Goal: Information Seeking & Learning: Learn about a topic

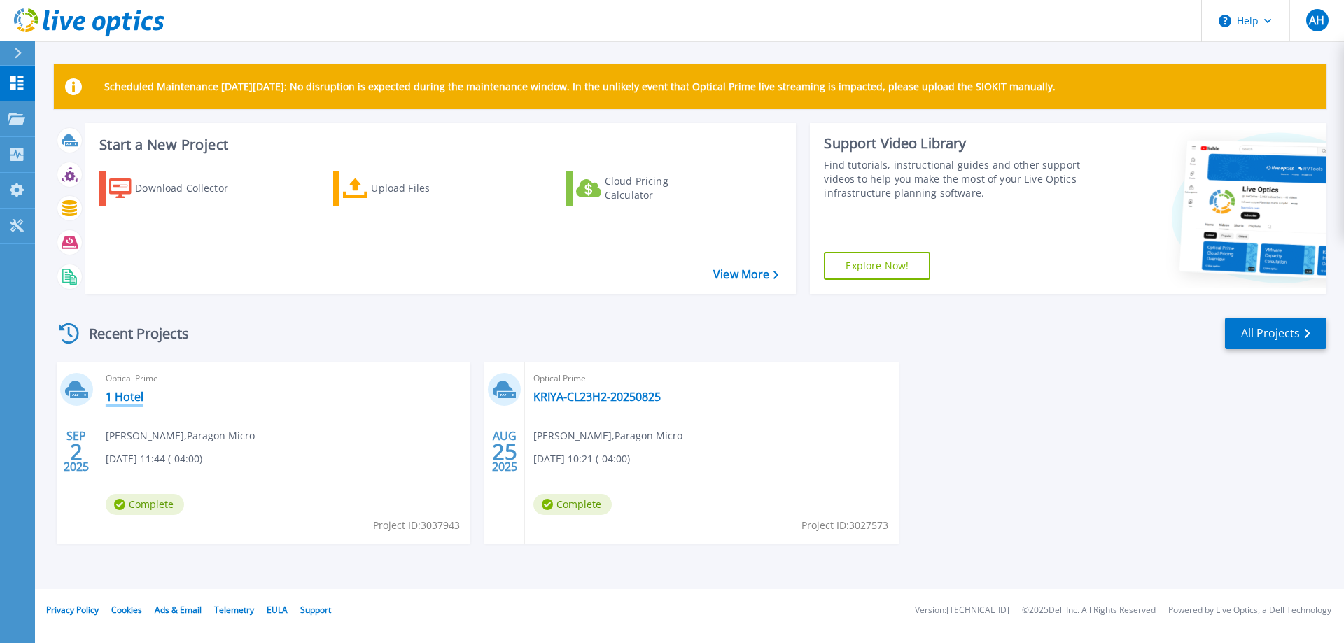
click at [116, 391] on link "1 Hotel" at bounding box center [125, 397] width 38 height 14
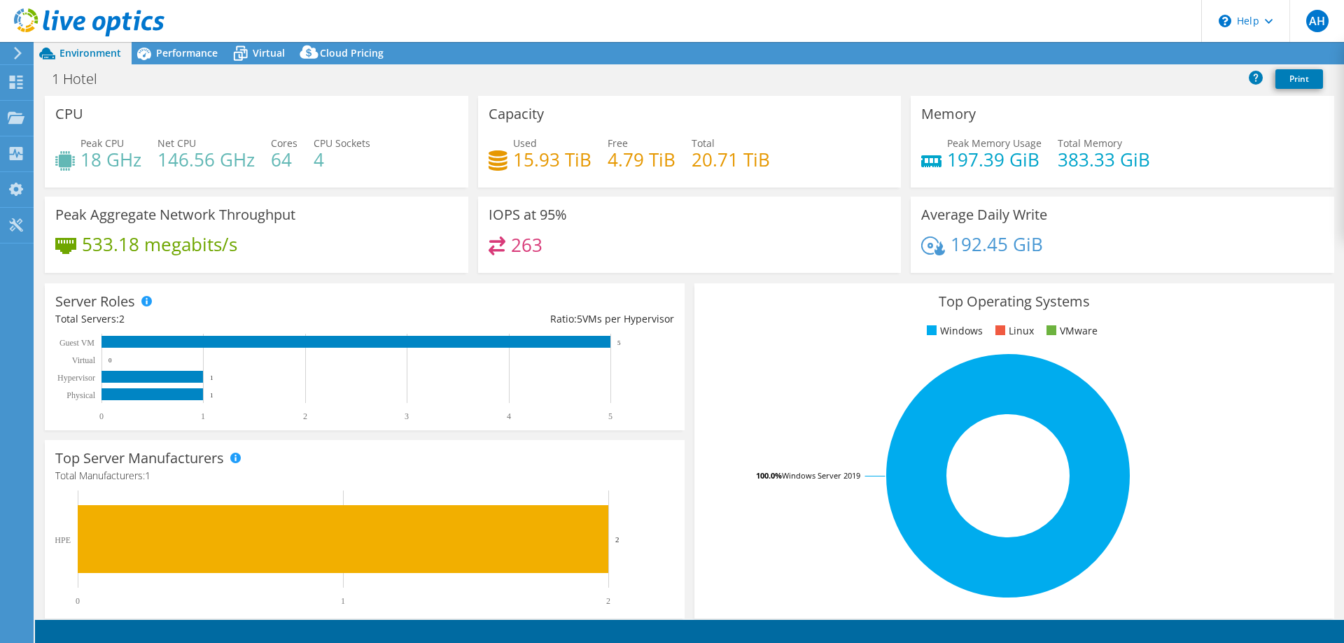
select select "USD"
click at [192, 60] on div "Performance" at bounding box center [180, 53] width 97 height 22
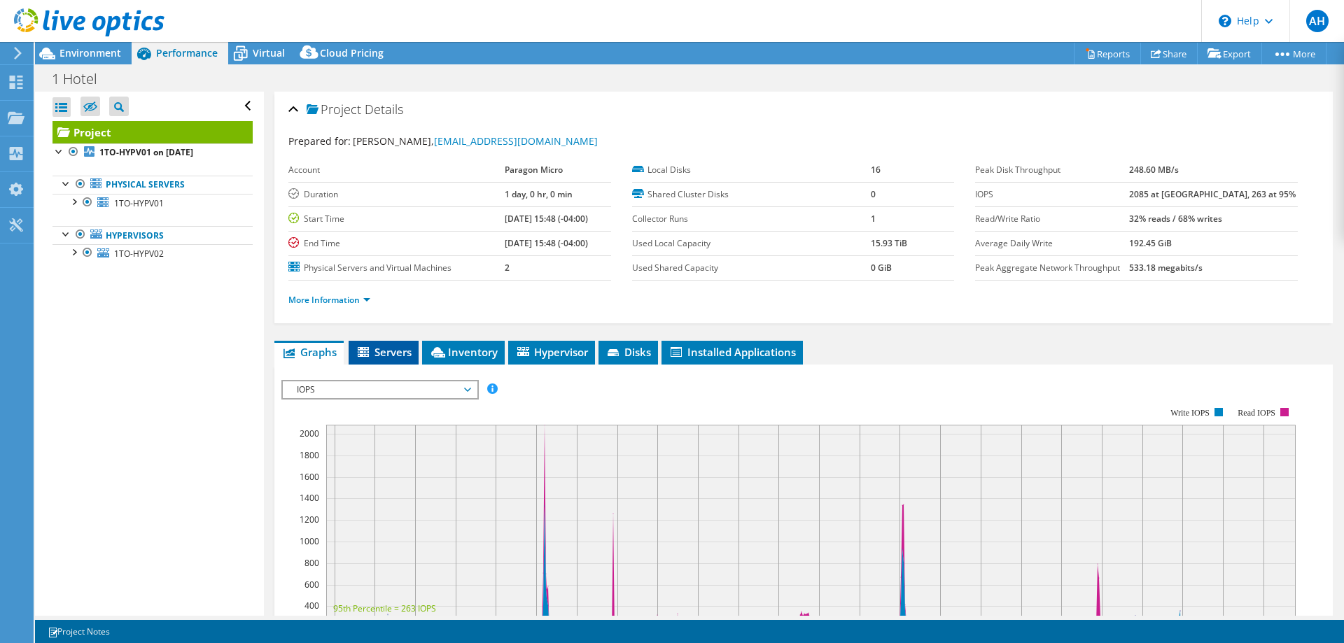
click at [378, 344] on li "Servers" at bounding box center [384, 353] width 70 height 24
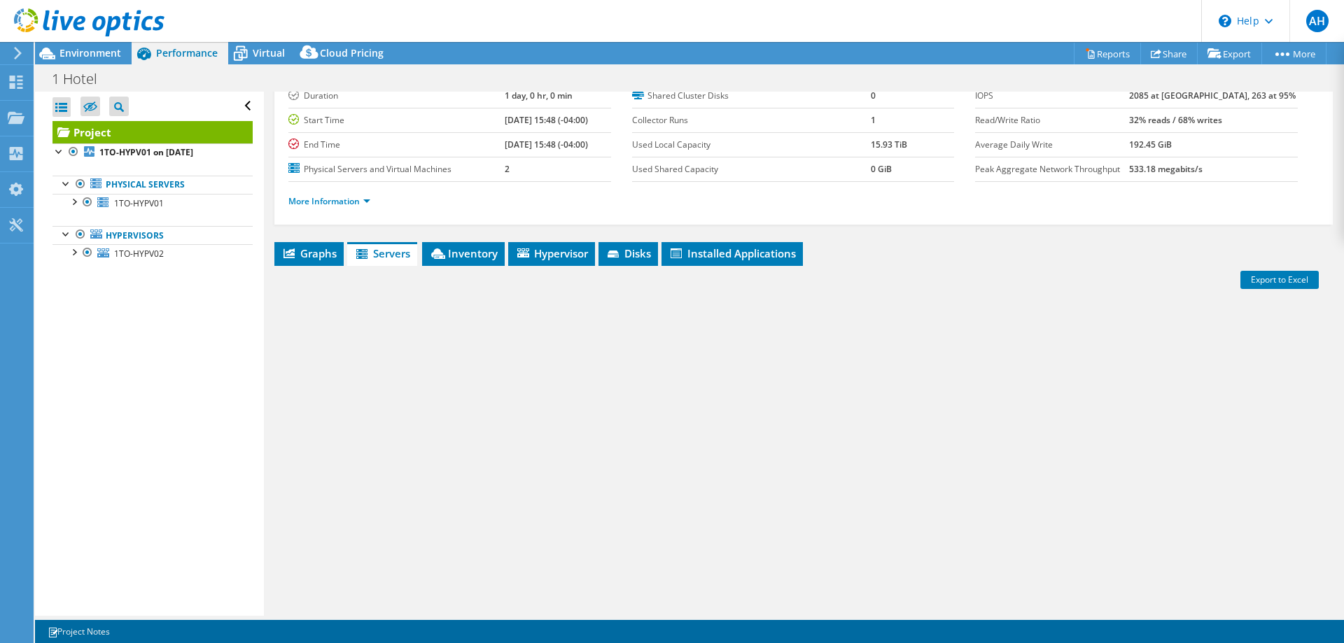
scroll to position [99, 0]
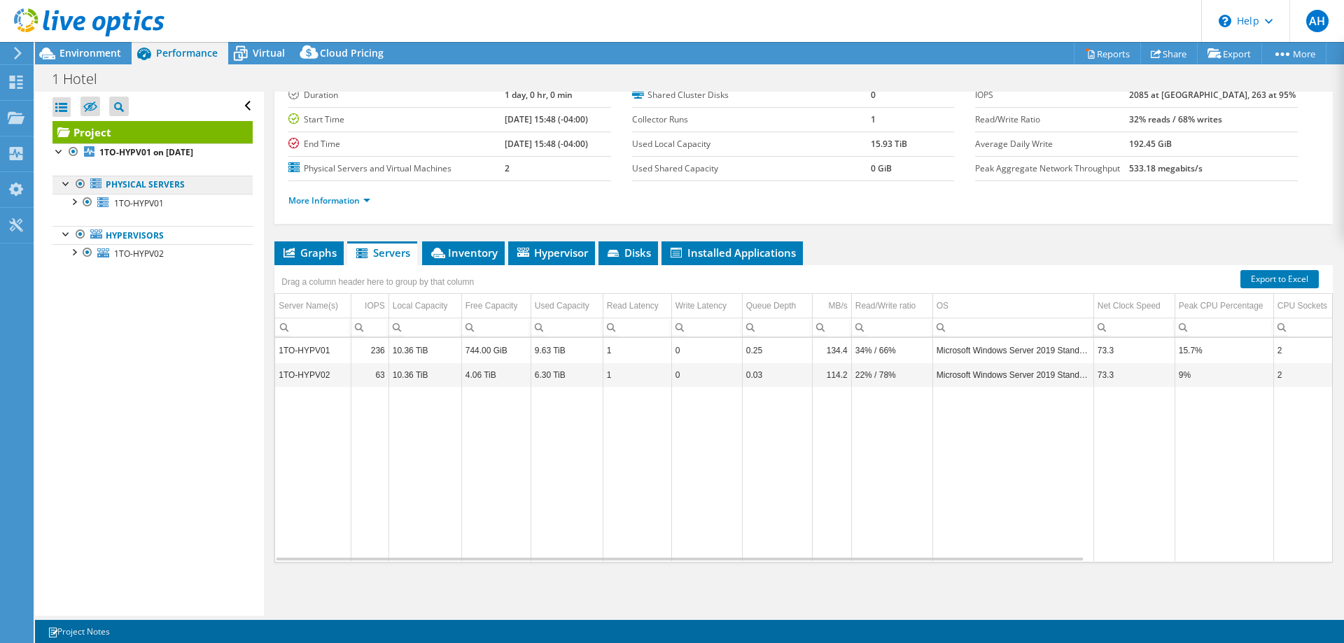
click at [121, 188] on link "Physical Servers" at bounding box center [153, 185] width 200 height 18
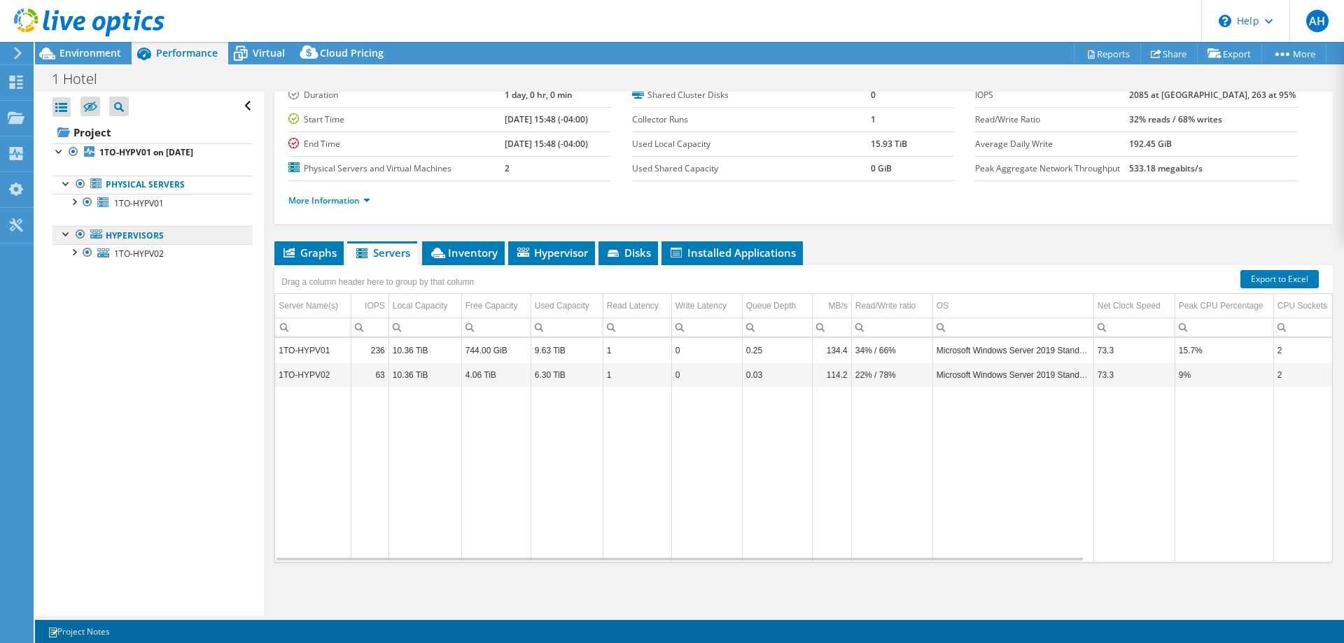
click at [125, 234] on link "Hypervisors" at bounding box center [153, 235] width 200 height 18
click at [473, 250] on span "Inventory" at bounding box center [463, 253] width 69 height 14
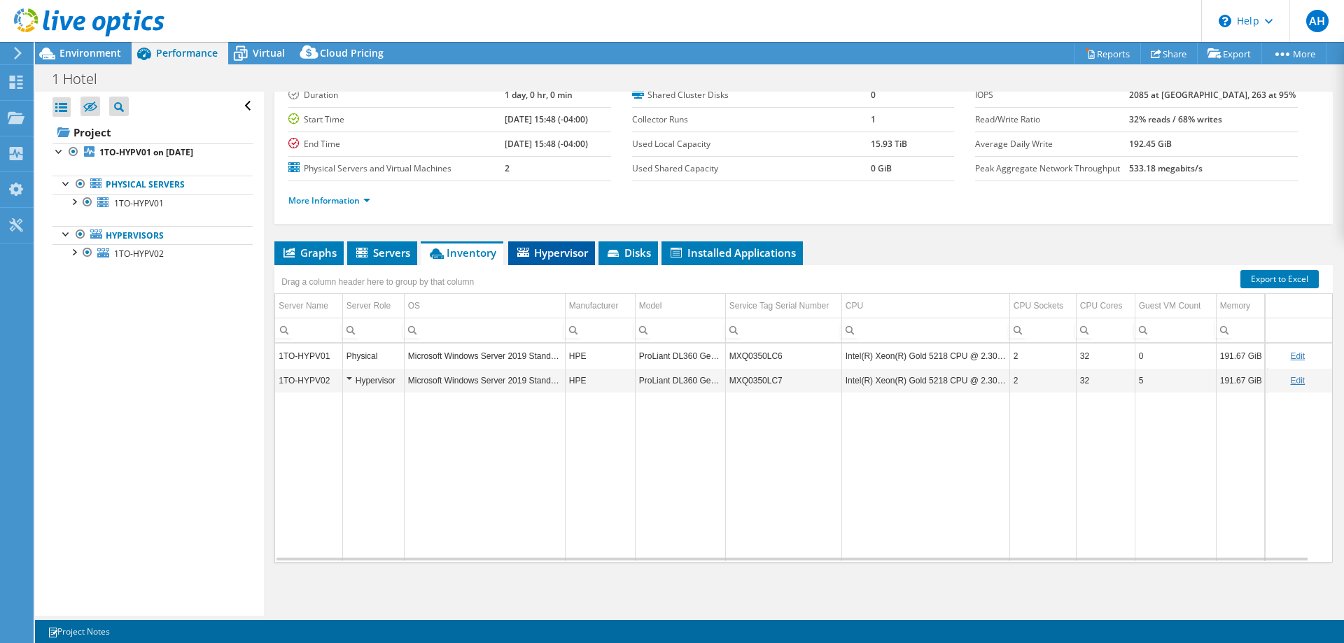
click at [546, 261] on li "Hypervisor" at bounding box center [551, 254] width 87 height 24
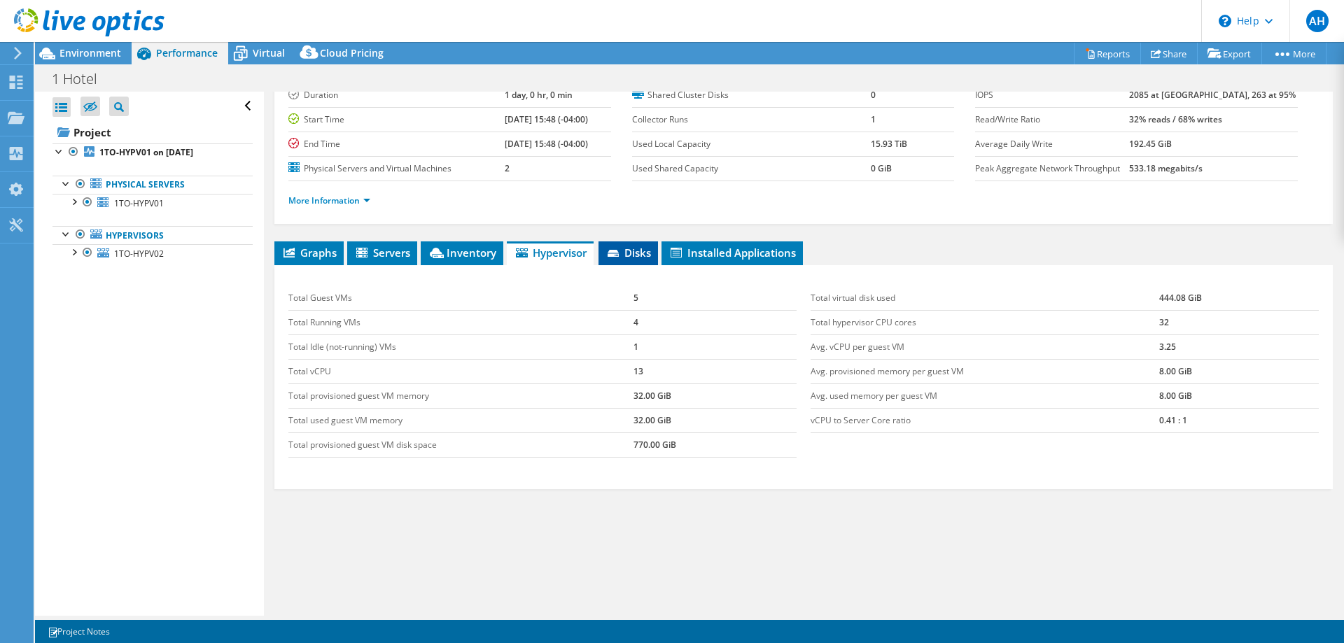
click at [630, 258] on span "Disks" at bounding box center [629, 253] width 46 height 14
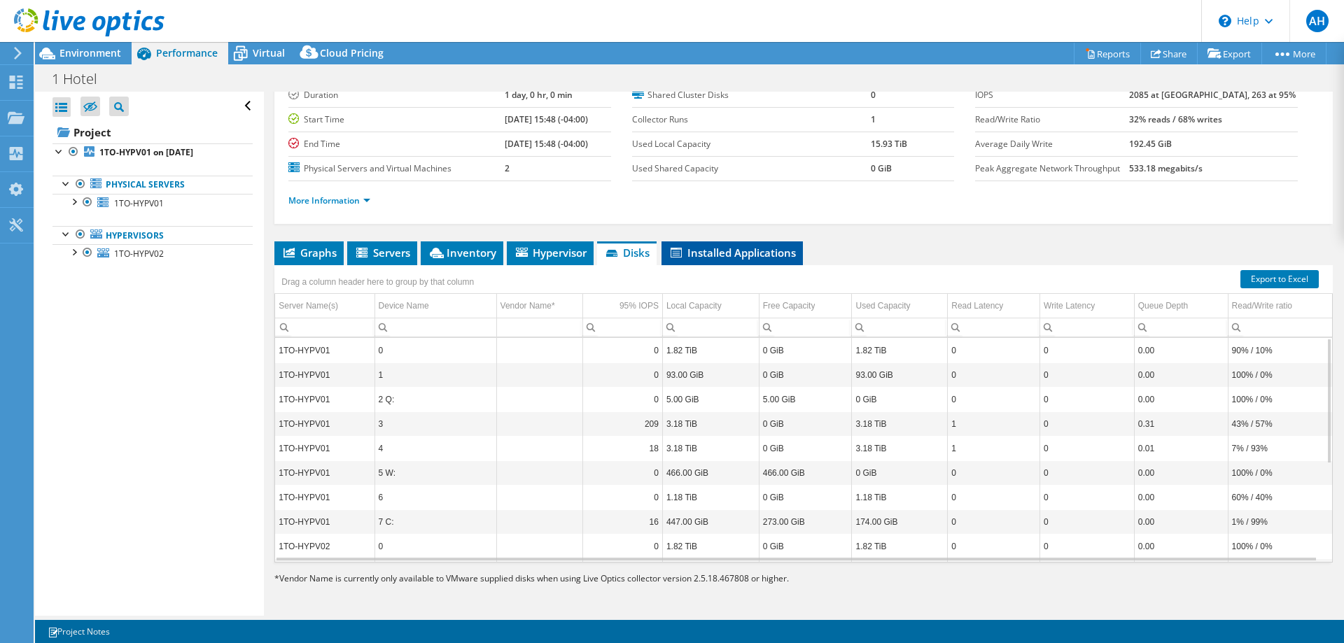
click at [709, 247] on span "Installed Applications" at bounding box center [732, 253] width 127 height 14
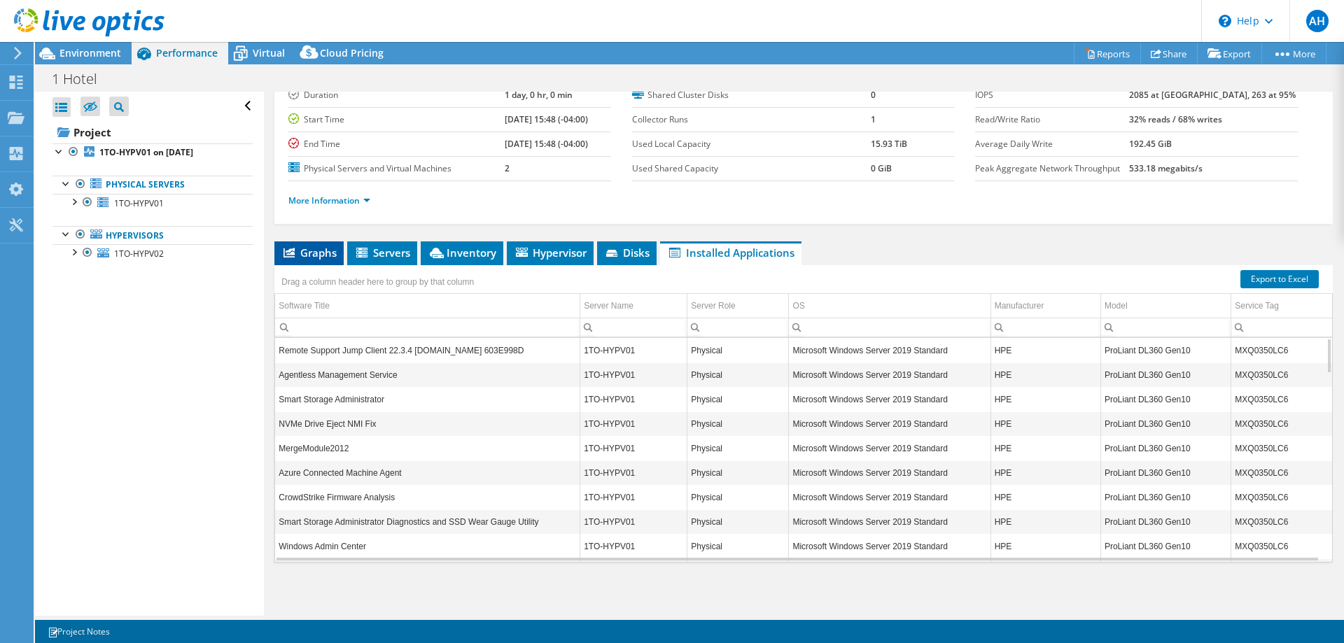
click at [299, 247] on span "Graphs" at bounding box center [308, 253] width 55 height 14
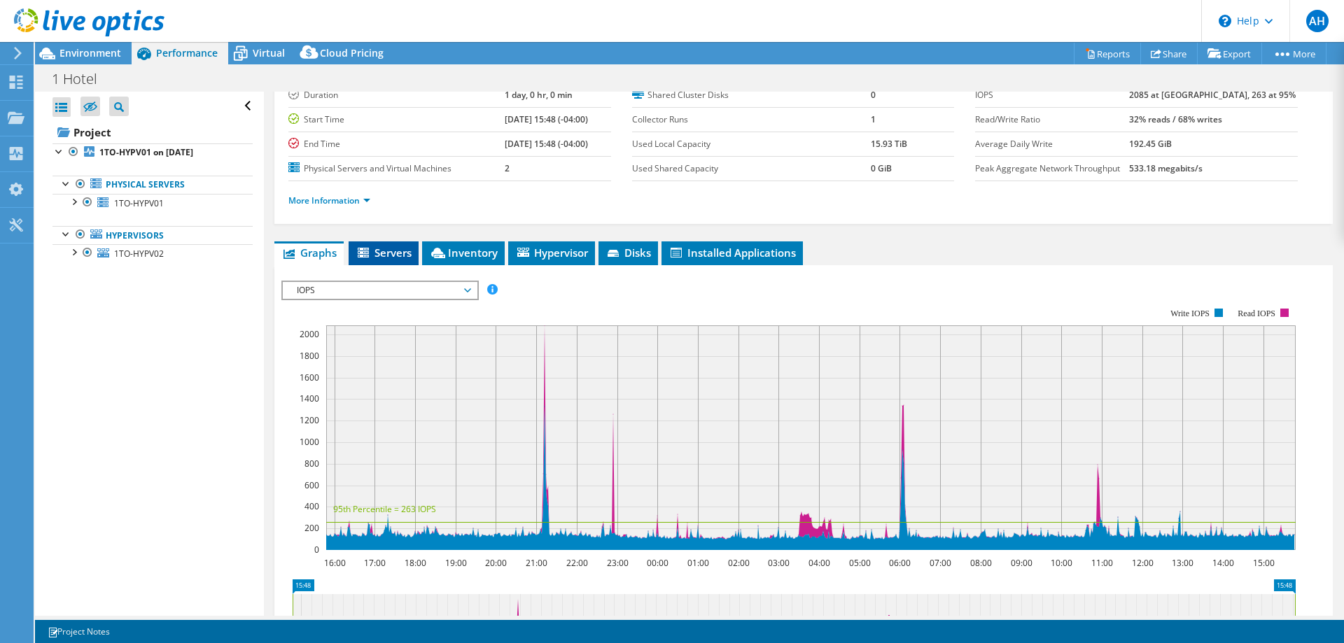
click at [356, 251] on li "Servers" at bounding box center [384, 254] width 70 height 24
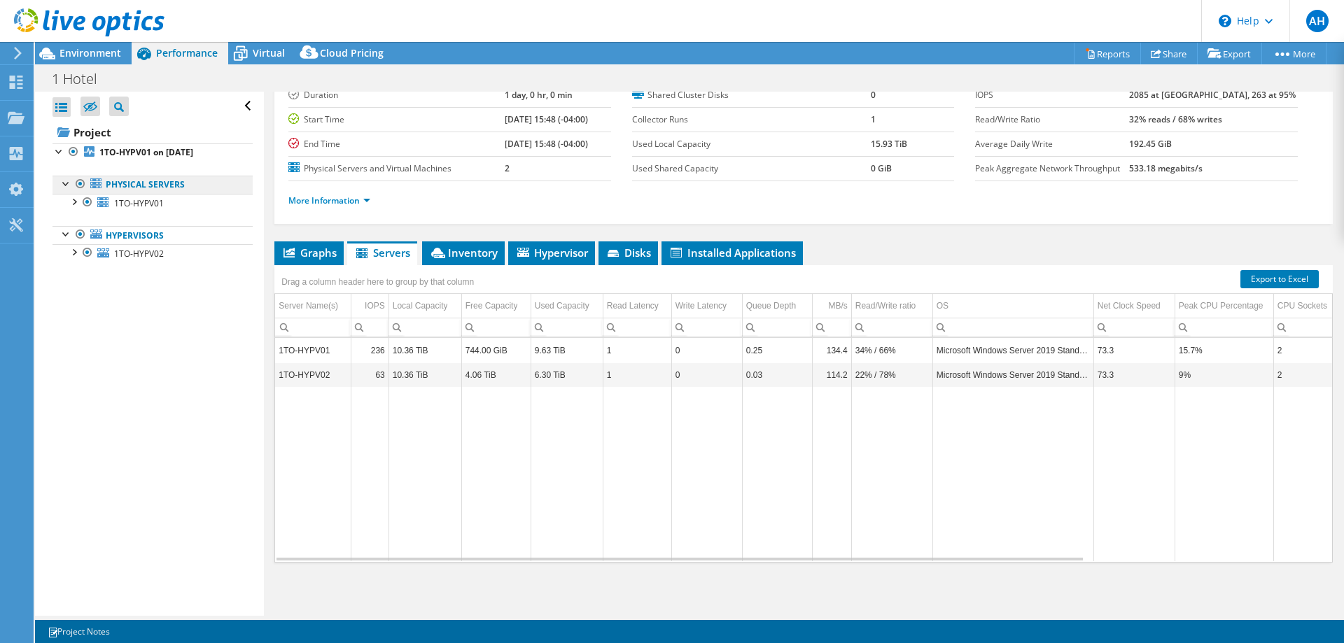
click at [165, 191] on link "Physical Servers" at bounding box center [153, 185] width 200 height 18
click at [74, 201] on div at bounding box center [74, 201] width 14 height 14
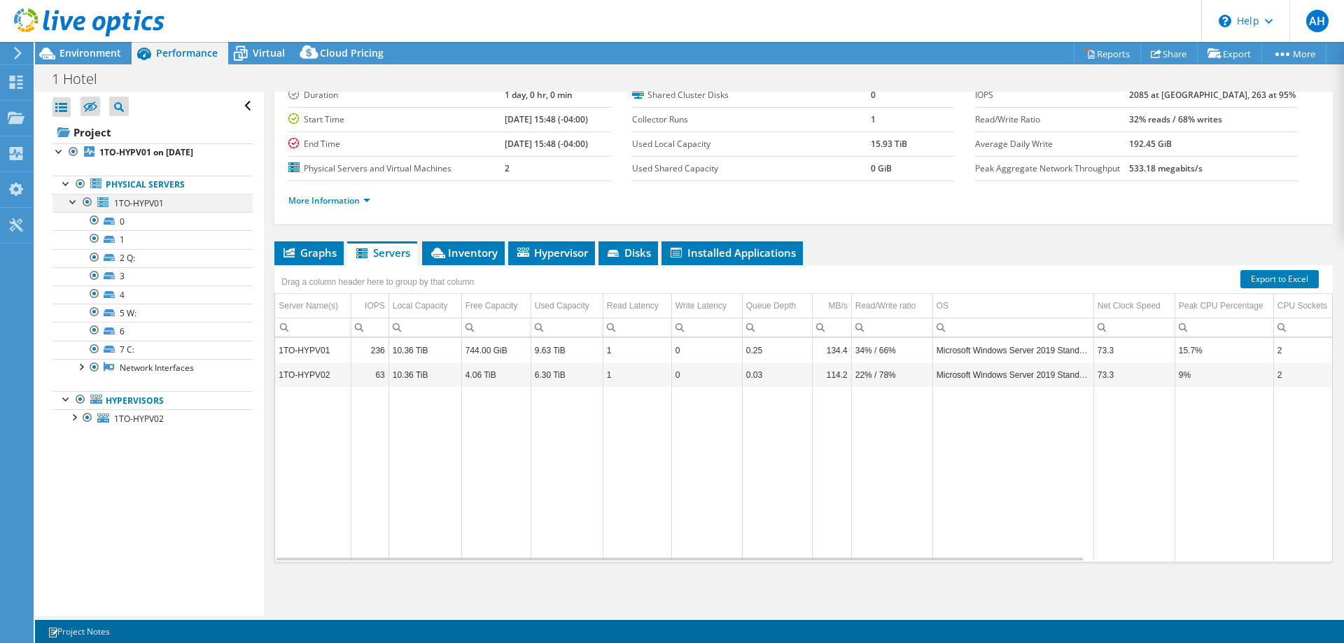
click at [74, 200] on div at bounding box center [74, 201] width 14 height 14
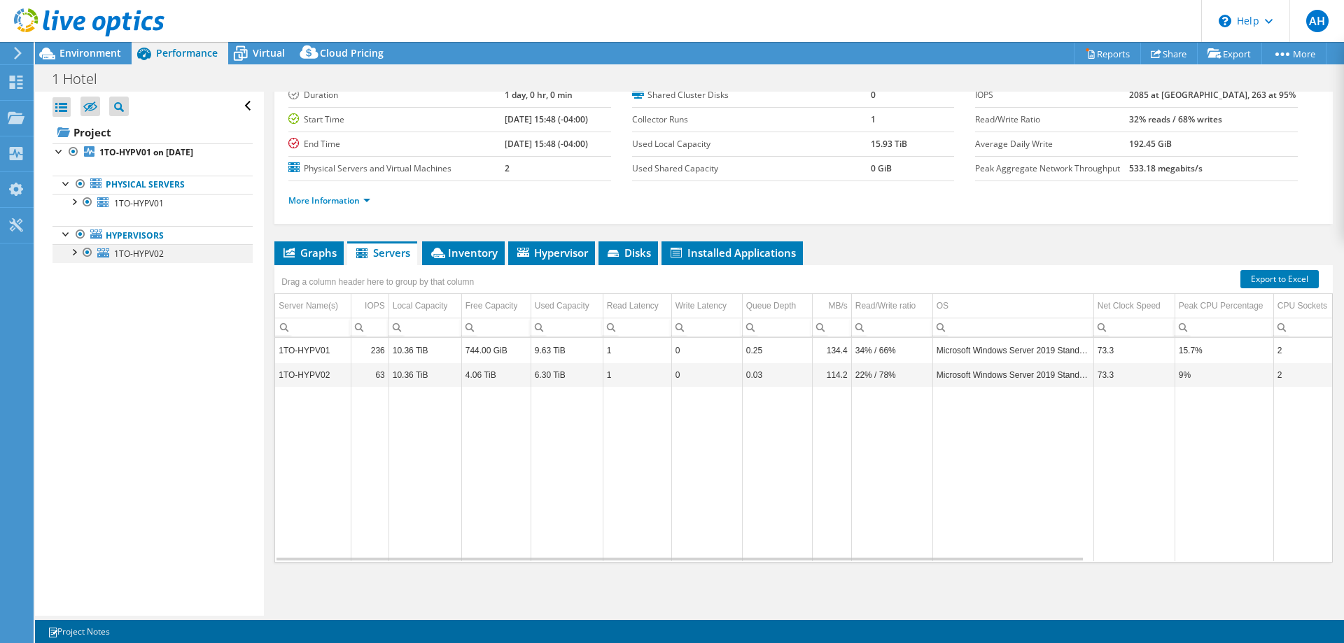
click at [77, 252] on div at bounding box center [74, 251] width 14 height 14
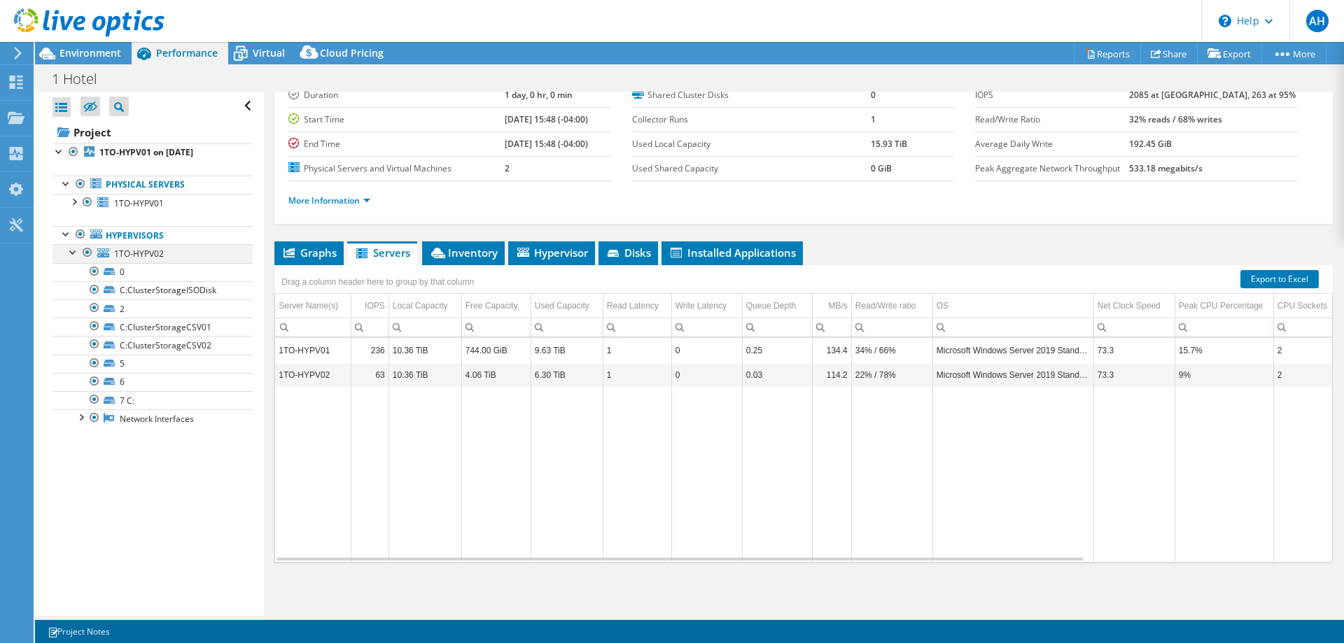
click at [78, 251] on div at bounding box center [74, 251] width 14 height 14
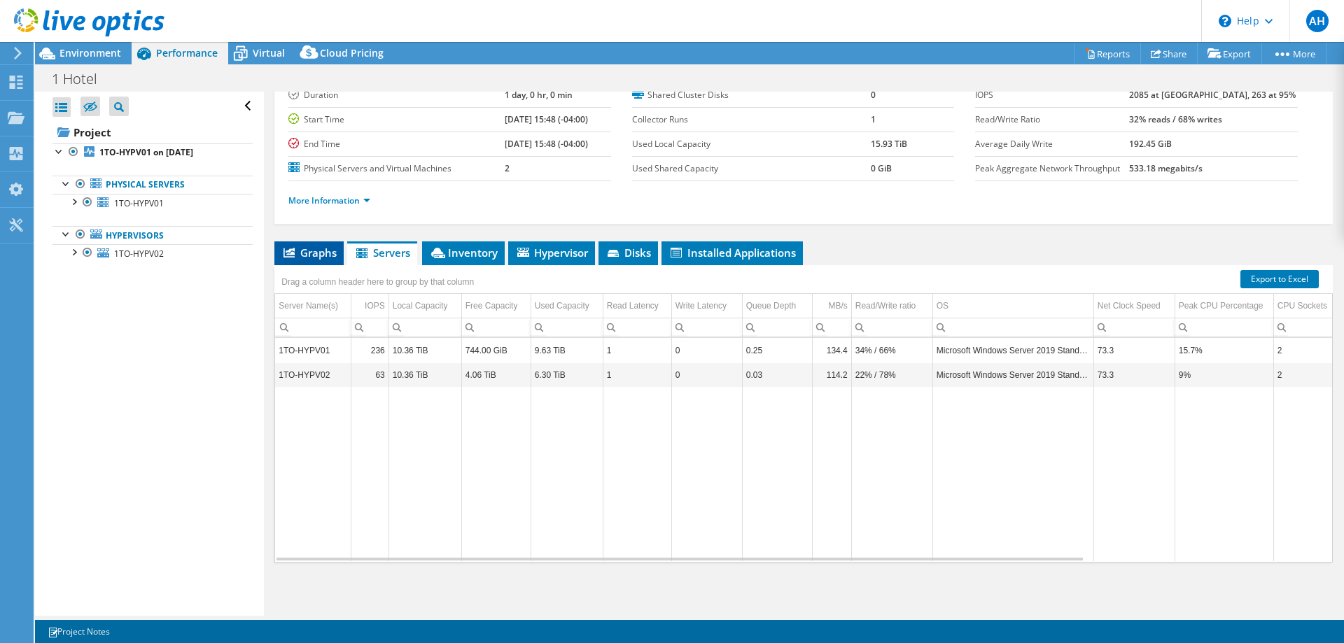
click at [282, 256] on span "Graphs" at bounding box center [308, 253] width 55 height 14
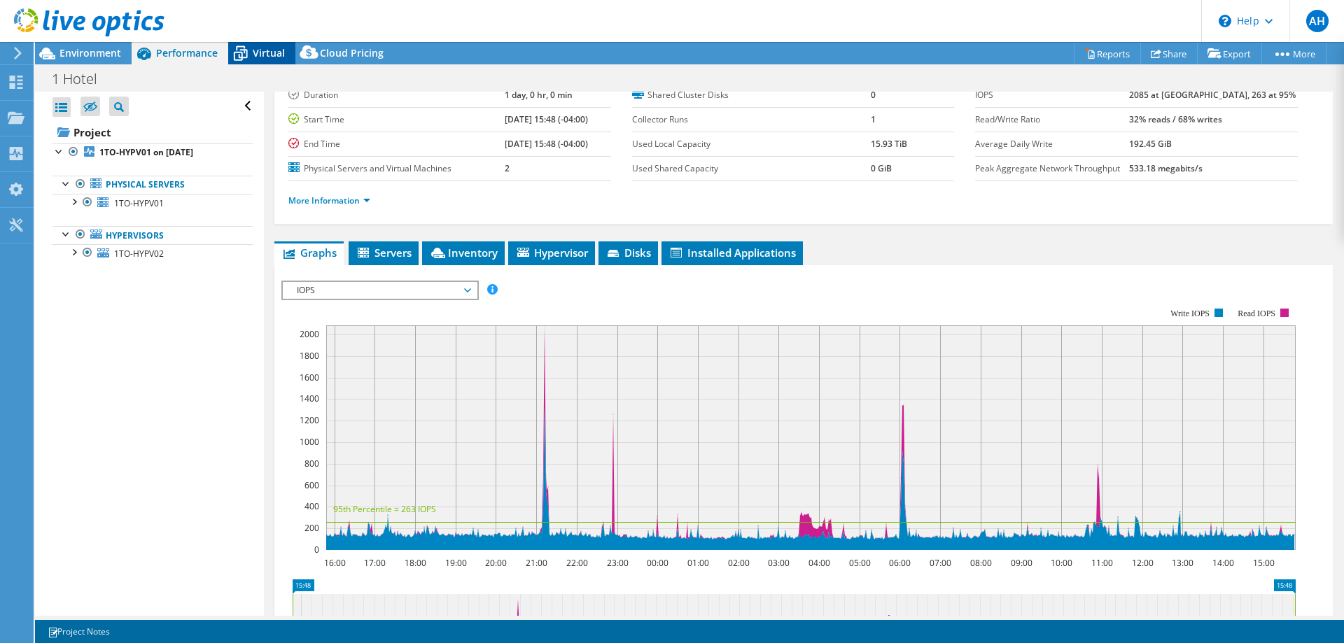
click at [262, 51] on span "Virtual" at bounding box center [269, 52] width 32 height 13
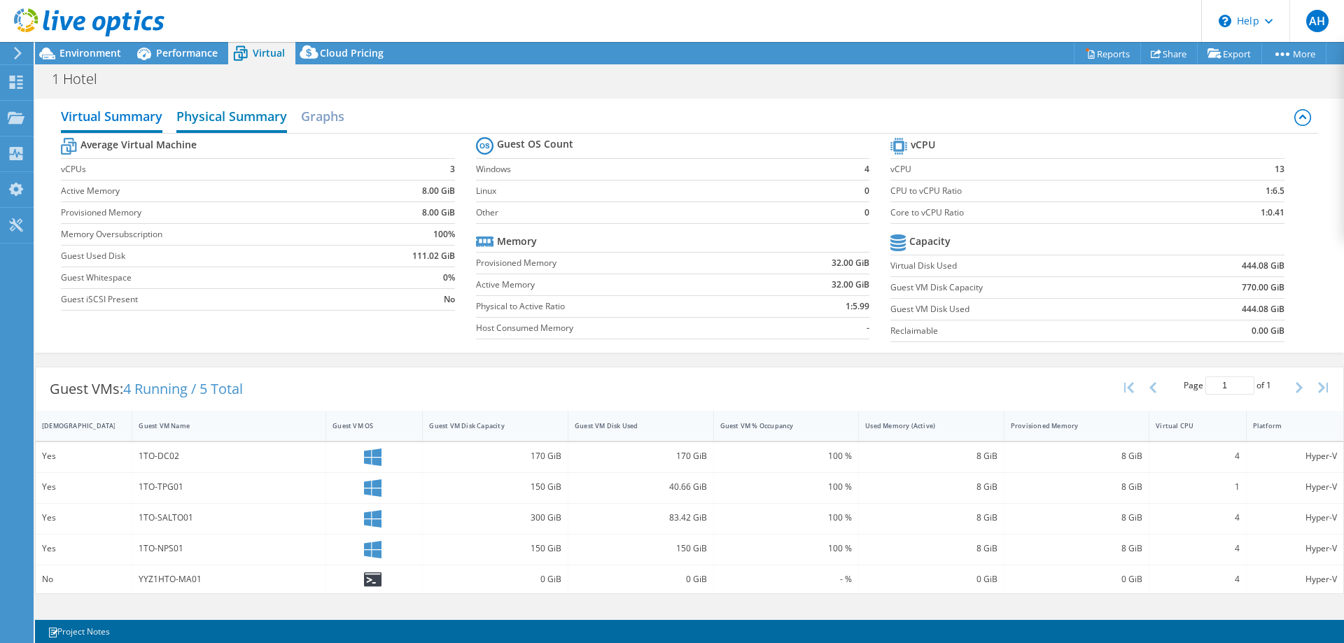
click at [249, 122] on h2 "Physical Summary" at bounding box center [231, 117] width 111 height 31
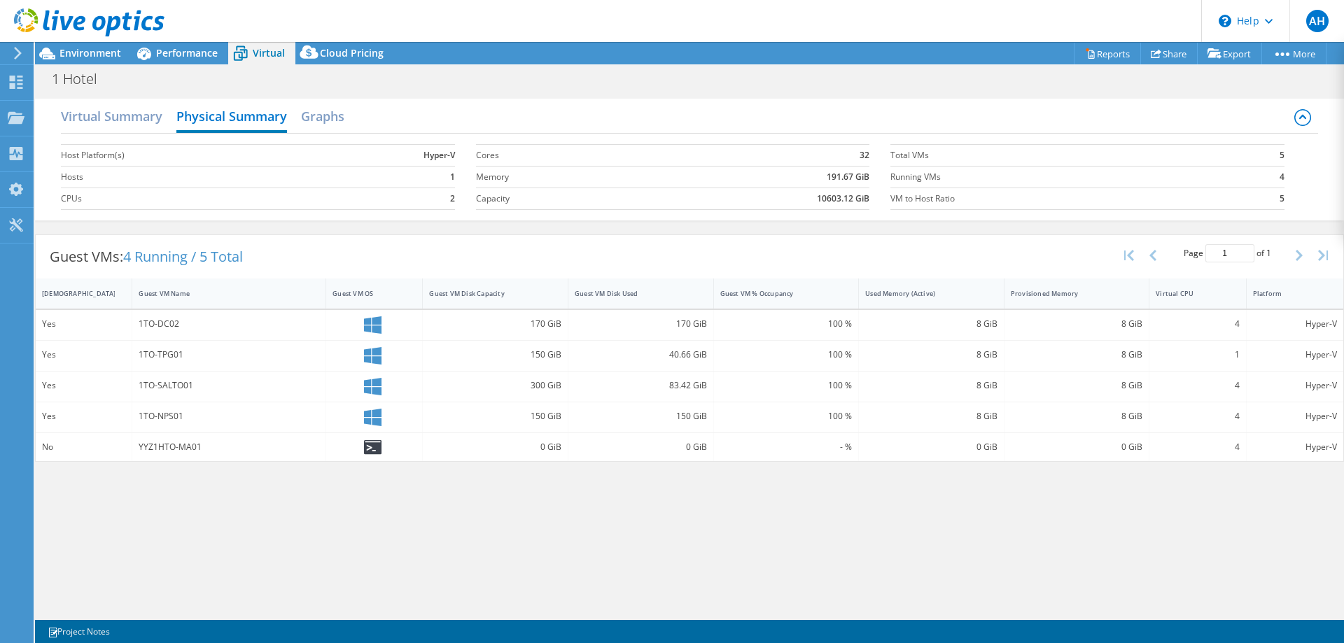
click at [77, 42] on div at bounding box center [82, 23] width 165 height 47
click at [92, 50] on span "Environment" at bounding box center [91, 52] width 62 height 13
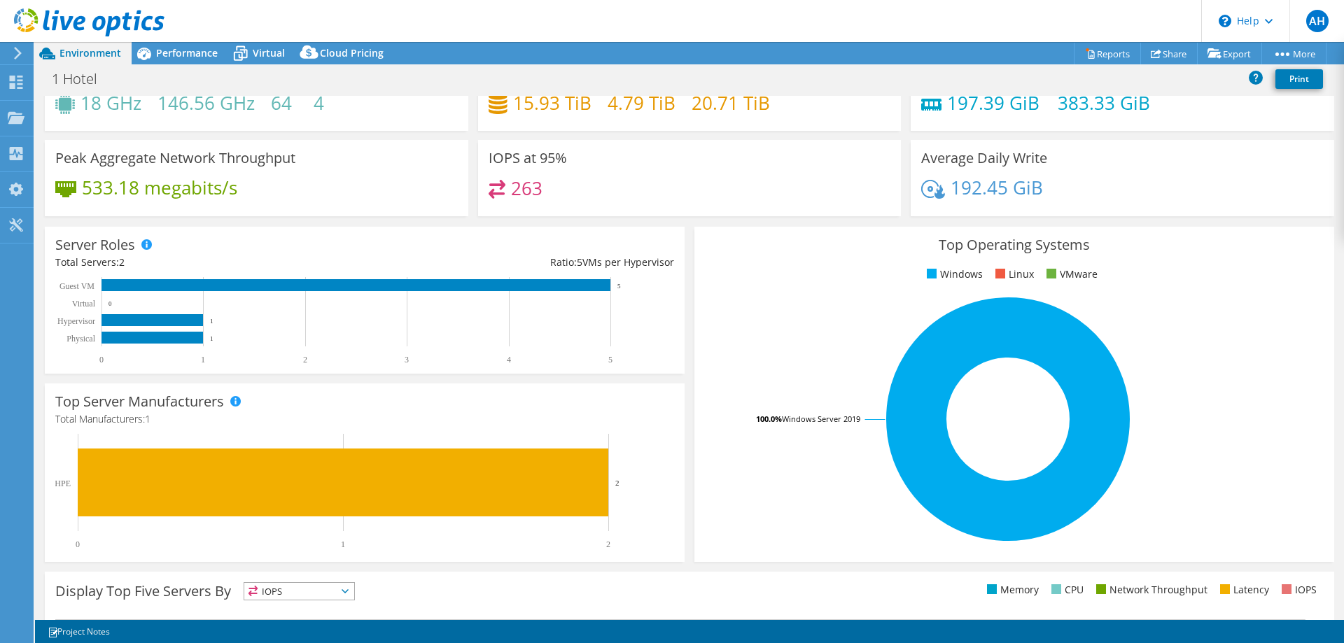
scroll to position [0, 0]
